Goal: Use online tool/utility

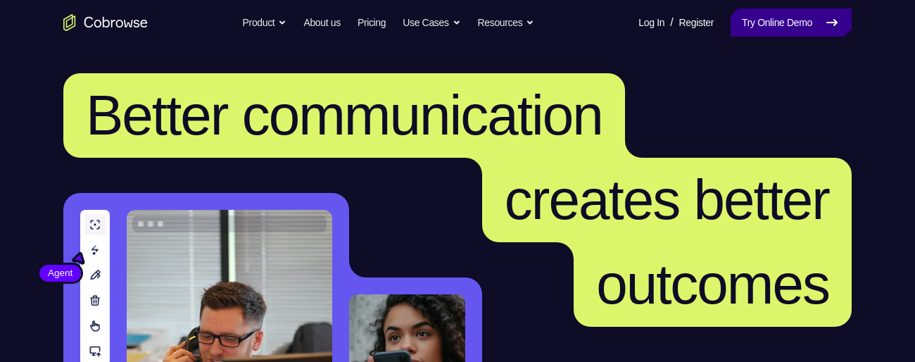
click at [767, 20] on link "Try Online Demo" at bounding box center [791, 22] width 121 height 28
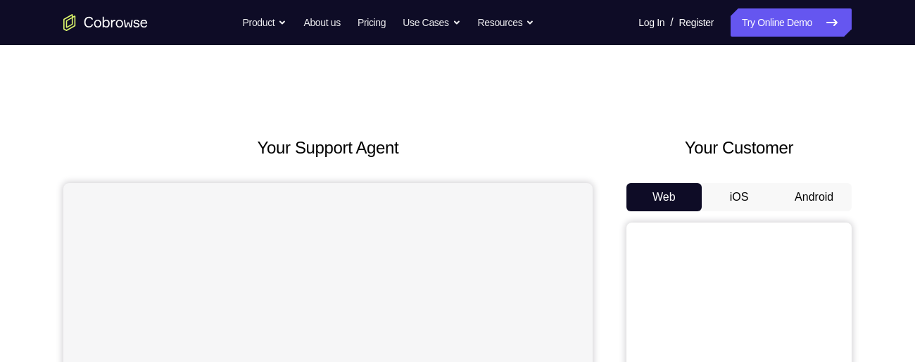
click at [817, 193] on button "Android" at bounding box center [814, 197] width 75 height 28
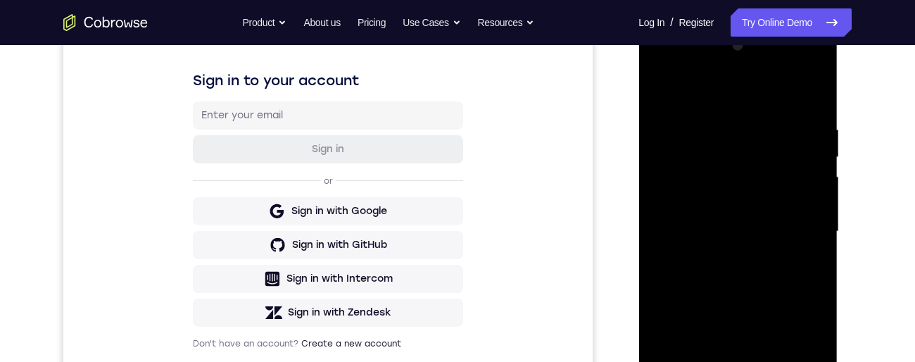
scroll to position [398, 0]
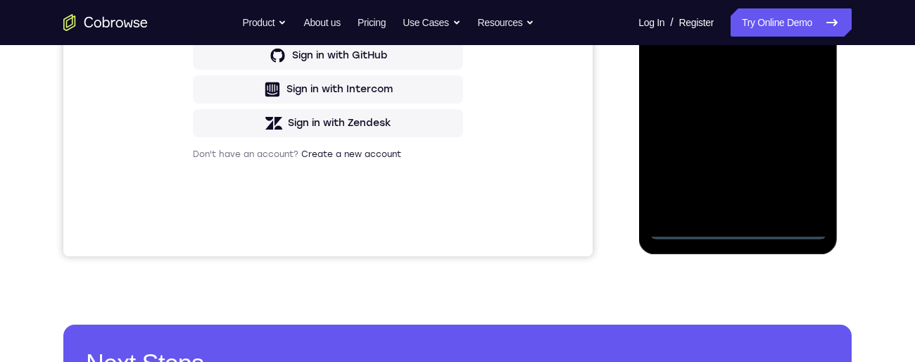
click at [741, 234] on div at bounding box center [737, 42] width 177 height 394
click at [803, 160] on div at bounding box center [737, 42] width 177 height 394
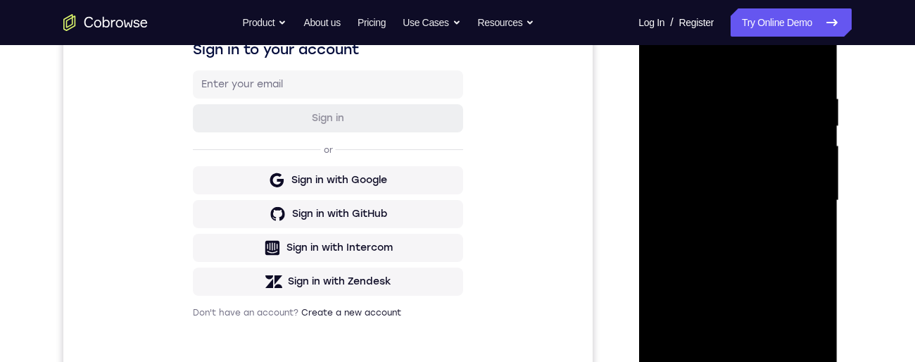
scroll to position [191, 0]
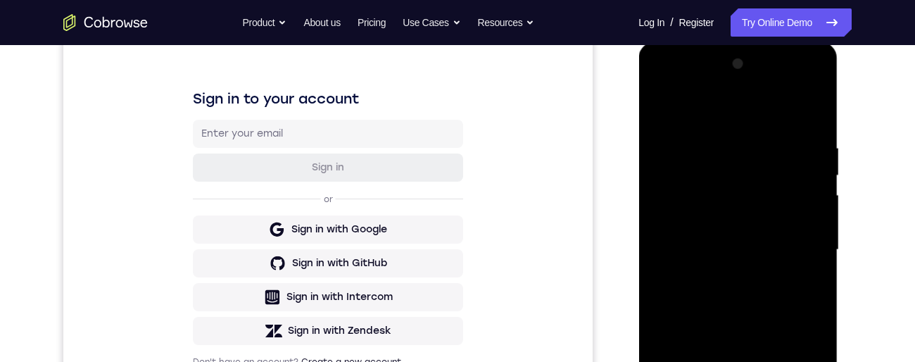
click at [749, 120] on div at bounding box center [737, 250] width 177 height 394
click at [798, 243] on div at bounding box center [737, 250] width 177 height 394
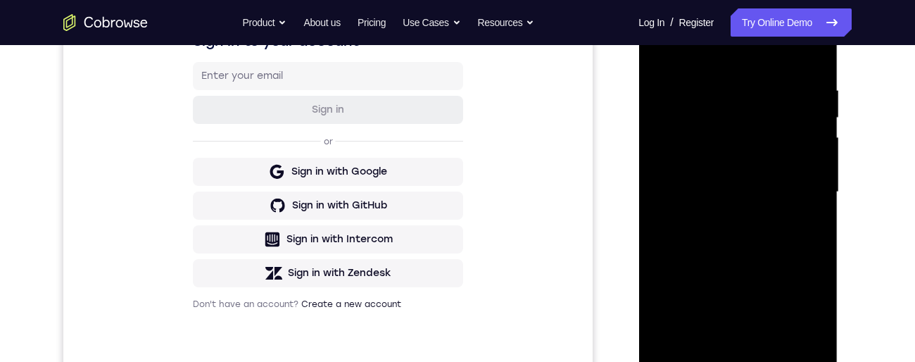
scroll to position [347, 0]
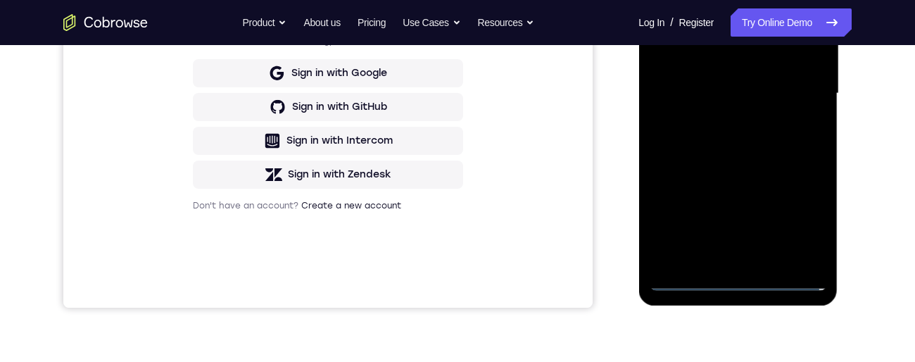
click at [722, 260] on div at bounding box center [737, 94] width 177 height 394
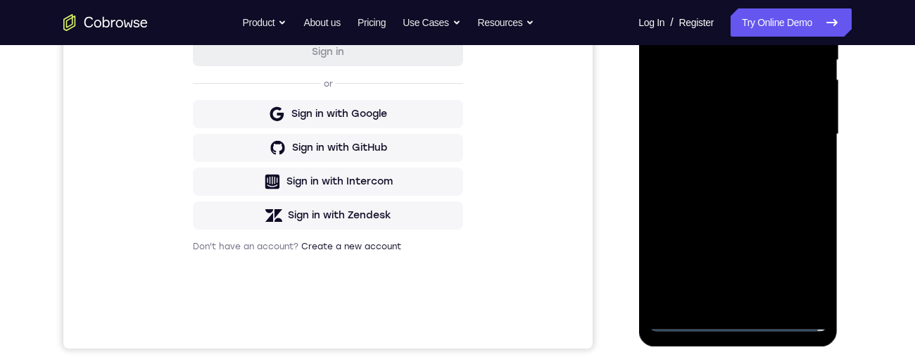
click at [781, 123] on div at bounding box center [737, 134] width 177 height 394
click at [675, 112] on div at bounding box center [737, 134] width 177 height 394
click at [742, 140] on div at bounding box center [737, 134] width 177 height 394
click at [743, 187] on div at bounding box center [737, 134] width 177 height 394
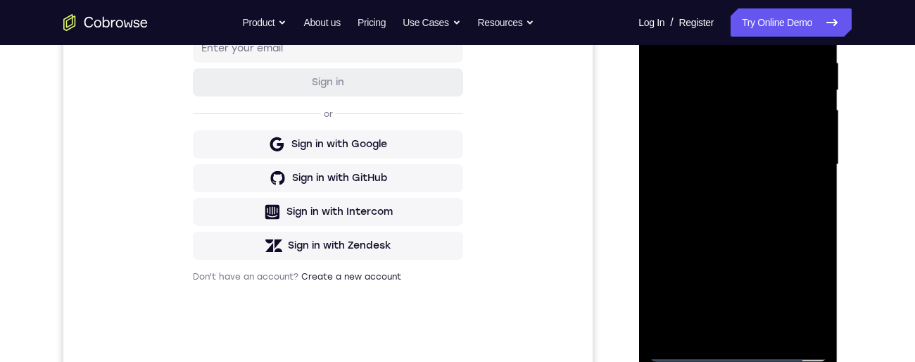
scroll to position [254, 0]
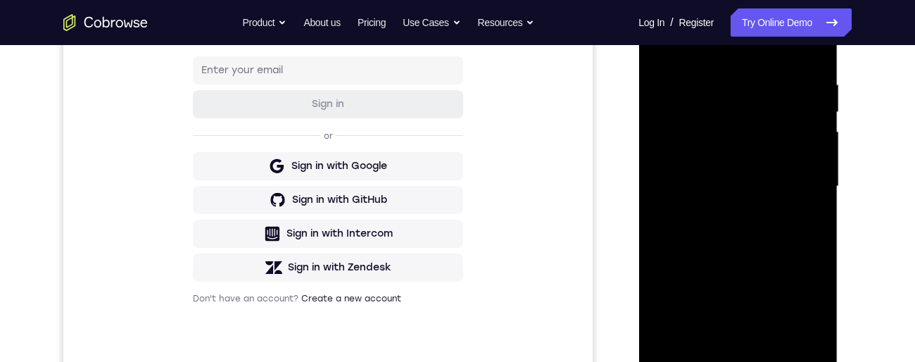
click at [812, 63] on div at bounding box center [737, 186] width 177 height 394
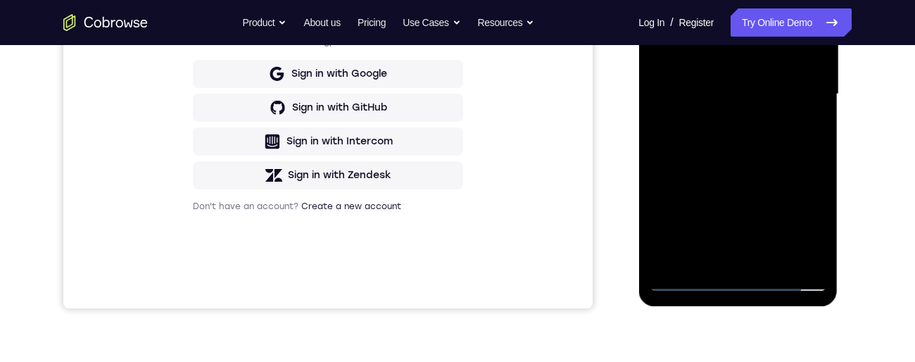
scroll to position [355, 0]
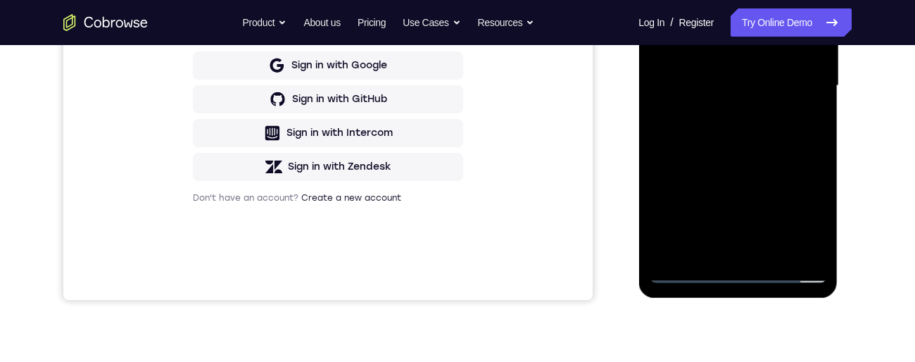
click at [769, 250] on div at bounding box center [737, 86] width 177 height 394
click at [737, 167] on div at bounding box center [737, 86] width 177 height 394
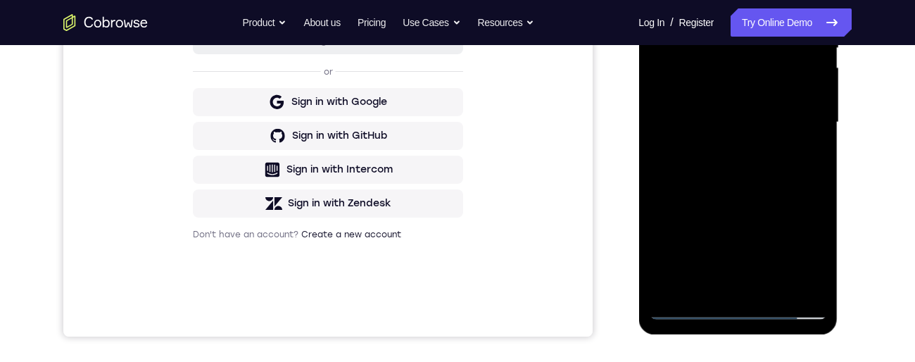
click at [700, 84] on div at bounding box center [737, 122] width 177 height 394
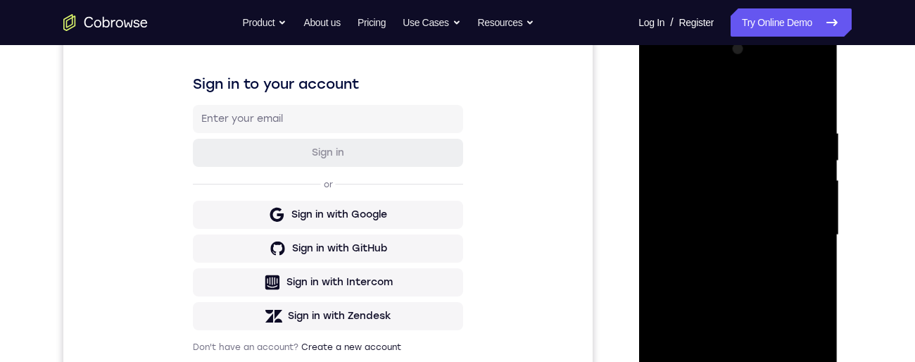
scroll to position [155, 0]
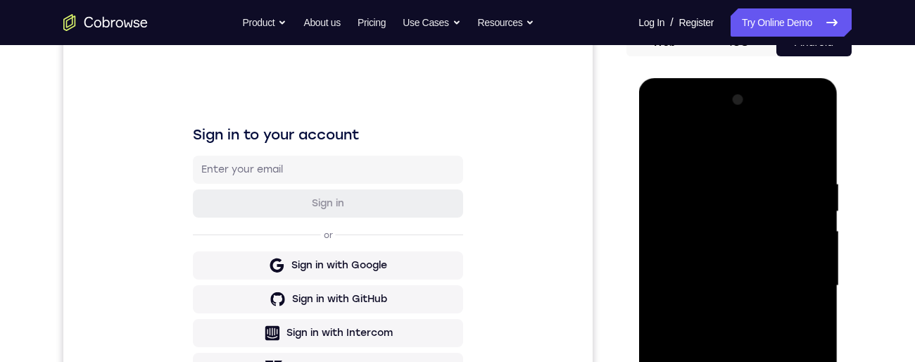
click at [704, 191] on div at bounding box center [737, 286] width 177 height 394
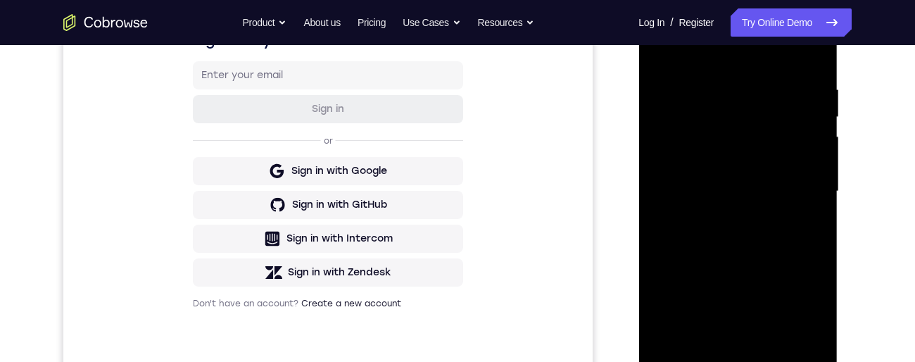
click at [869, 121] on div "Your Support Agent Your Customer Web iOS Android Next Steps We’d be happy to gi…" at bounding box center [457, 260] width 901 height 929
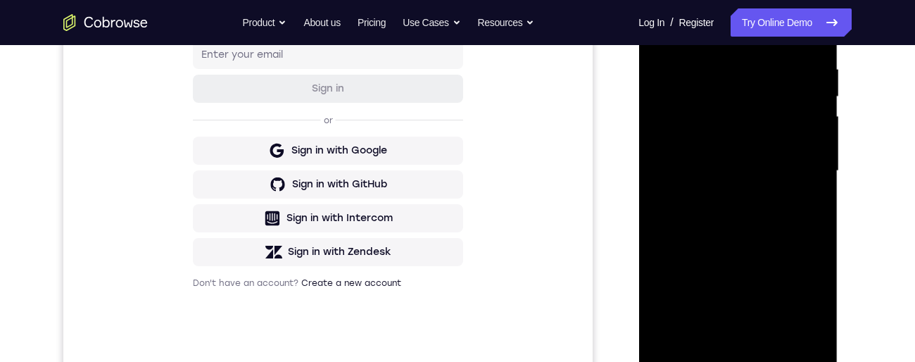
scroll to position [283, 0]
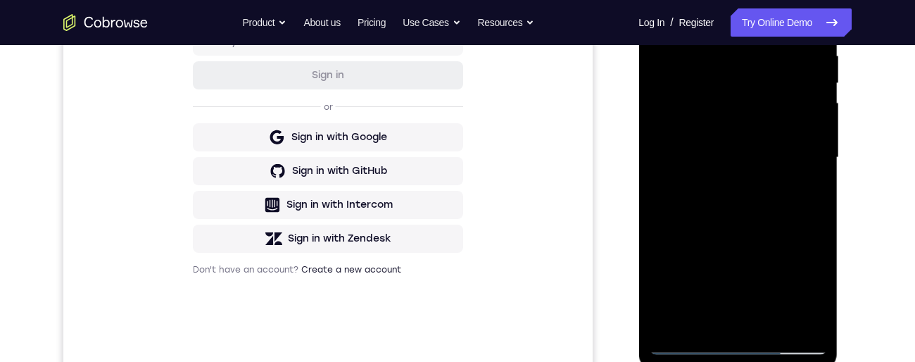
click at [822, 106] on div at bounding box center [737, 158] width 177 height 394
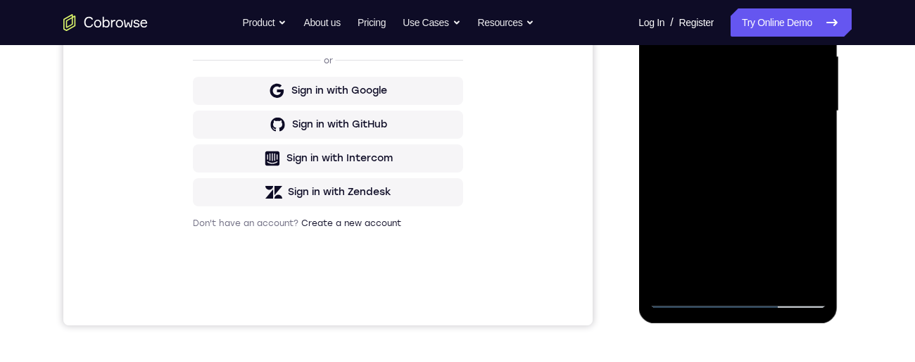
click at [686, 301] on div at bounding box center [737, 111] width 177 height 394
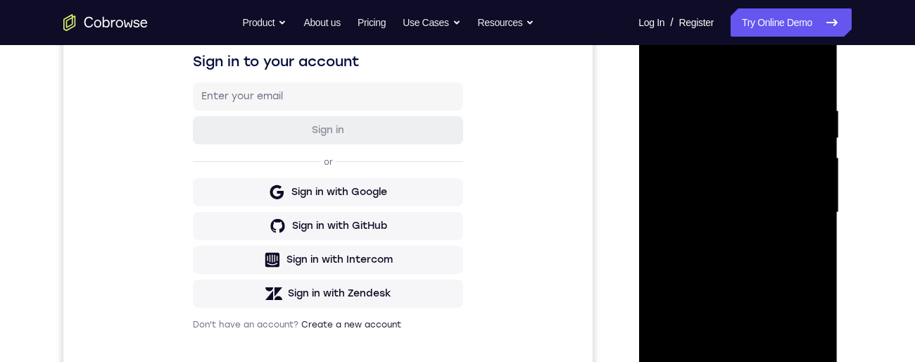
scroll to position [227, 0]
click at [749, 301] on div at bounding box center [737, 214] width 177 height 394
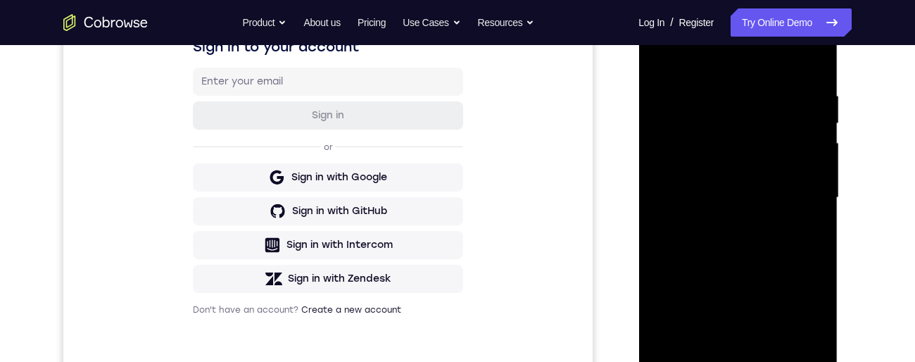
click at [685, 361] on div at bounding box center [737, 198] width 177 height 394
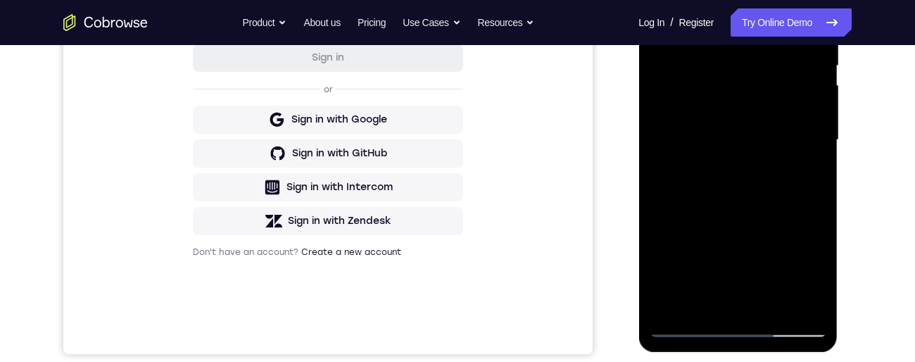
scroll to position [216, 0]
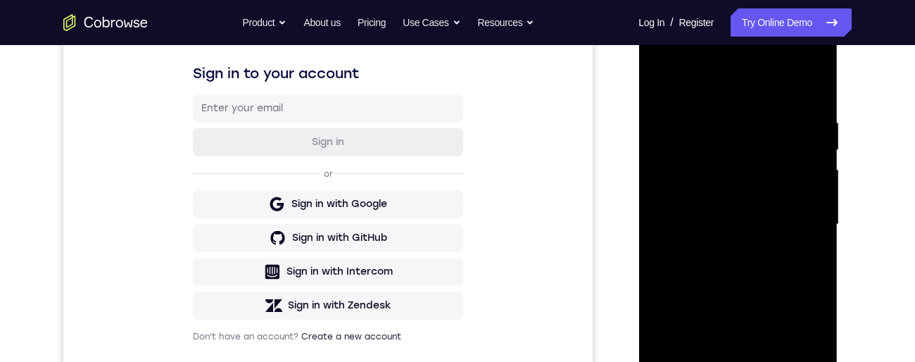
click at [669, 75] on div at bounding box center [737, 224] width 177 height 394
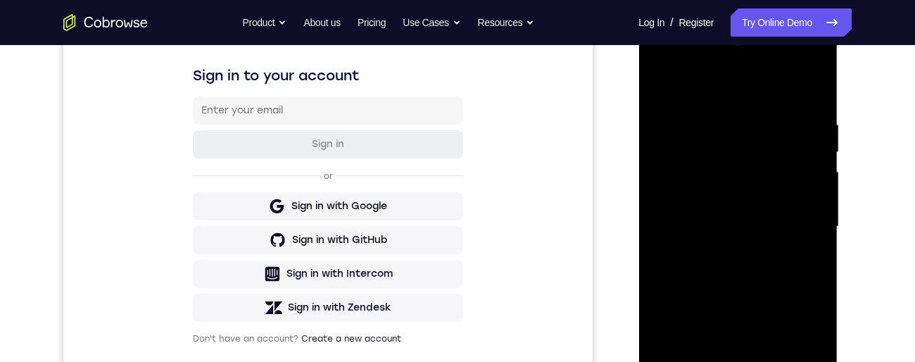
click at [708, 113] on div at bounding box center [737, 227] width 177 height 394
click at [809, 91] on div at bounding box center [737, 227] width 177 height 394
click at [755, 120] on div at bounding box center [737, 227] width 177 height 394
click at [816, 84] on div at bounding box center [737, 227] width 177 height 394
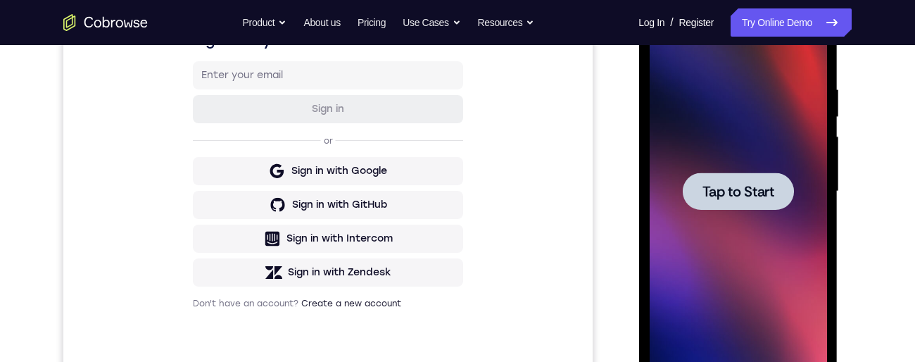
scroll to position [0, 0]
